Goal: Transaction & Acquisition: Purchase product/service

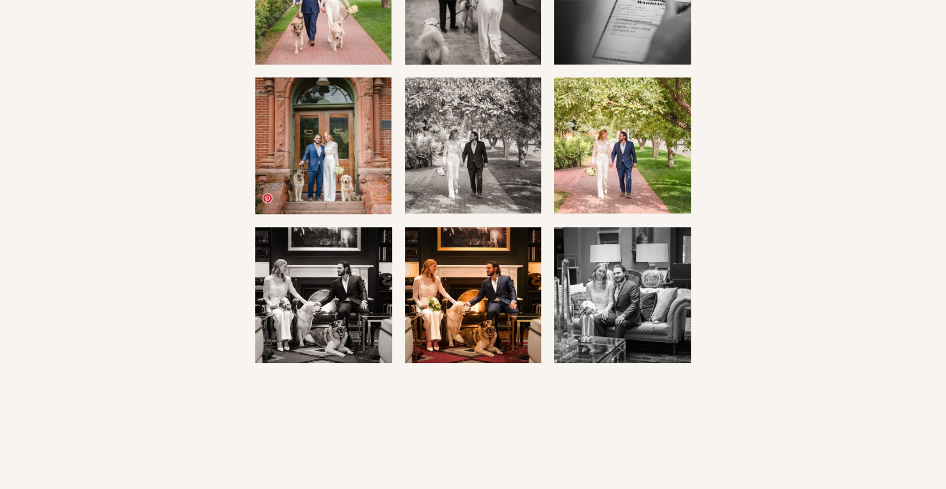
scroll to position [290, 0]
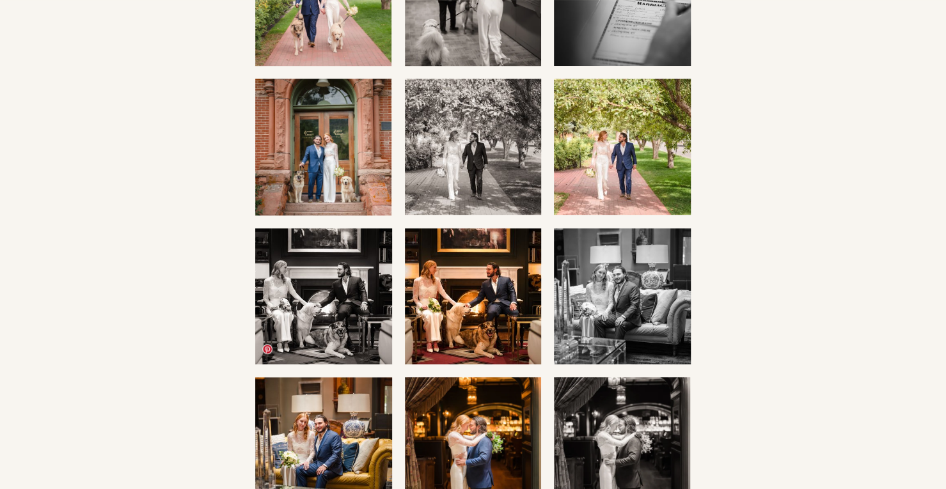
click at [335, 383] on img at bounding box center [323, 445] width 204 height 136
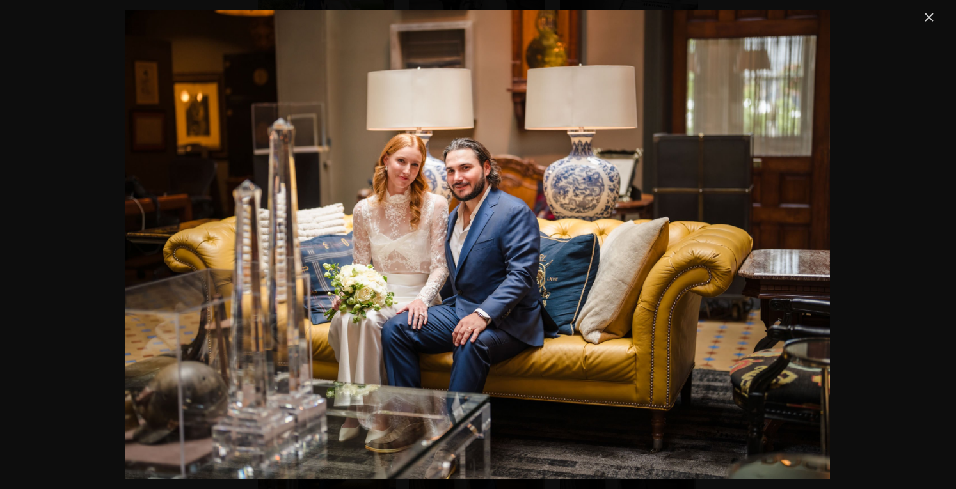
click at [922, 20] on link "Close" at bounding box center [928, 17] width 15 height 15
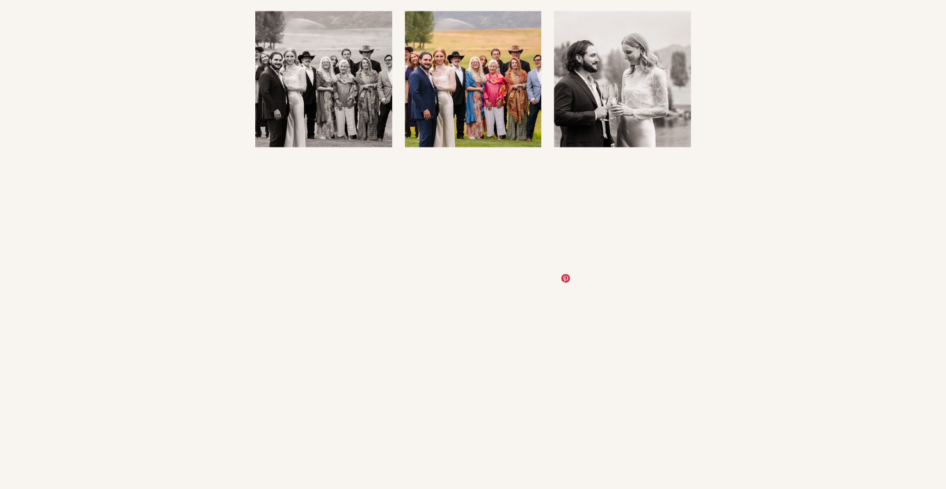
scroll to position [3492, 0]
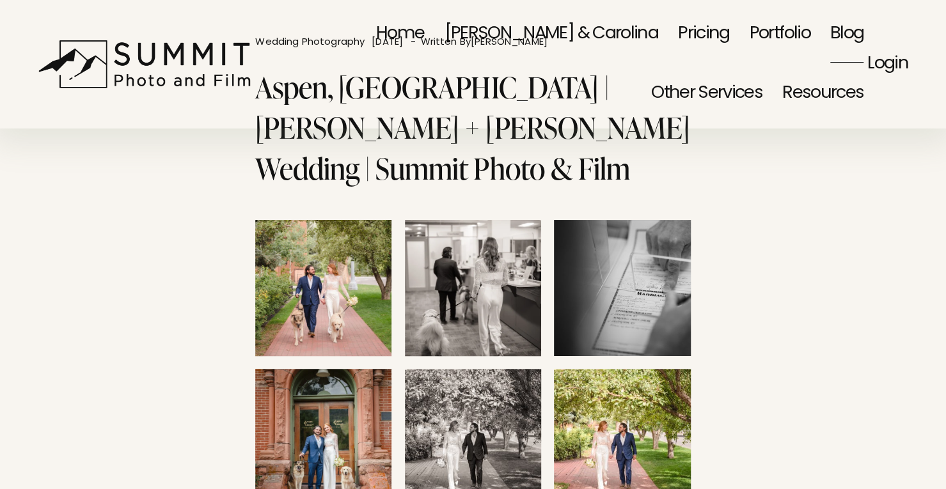
click at [678, 33] on link "Pricing" at bounding box center [703, 33] width 51 height 59
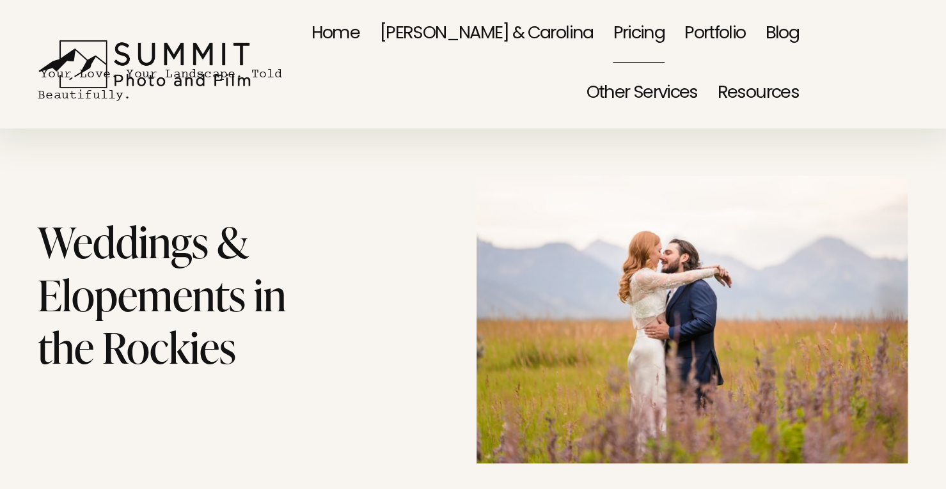
drag, startPoint x: 413, startPoint y: 213, endPoint x: 361, endPoint y: 204, distance: 53.2
click at [361, 204] on div "Weddings & Elopements in the Rockies Your Love. Your Landscape. Told Beautifull…" at bounding box center [473, 295] width 946 height 465
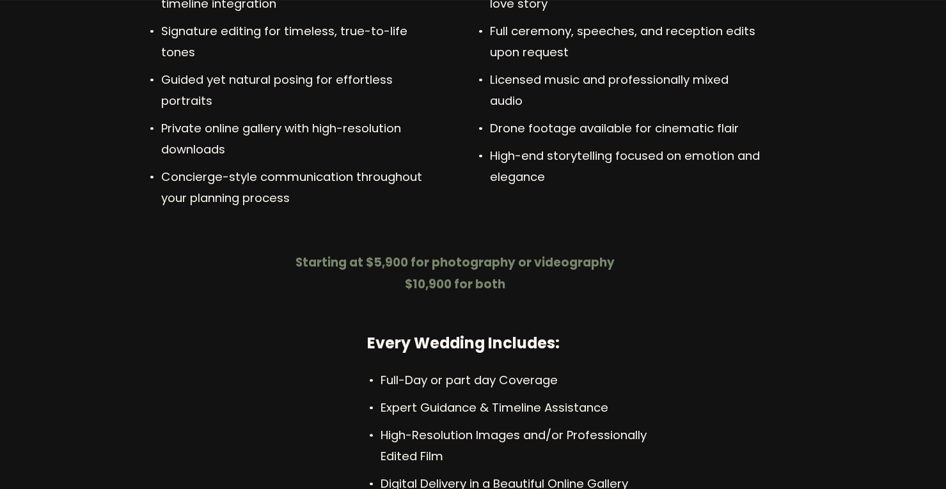
scroll to position [3933, 0]
